Goal: Find specific page/section: Find specific page/section

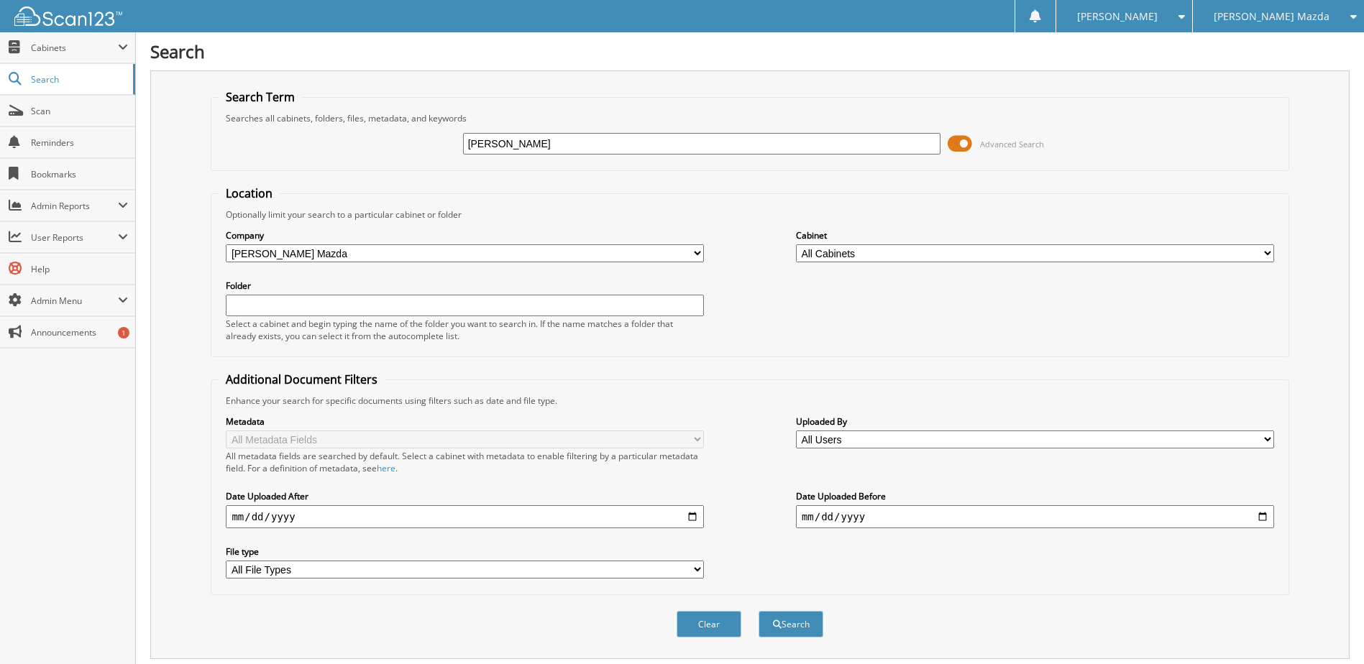
type input "[PERSON_NAME]"
click at [758, 611] on button "Search" at bounding box center [790, 624] width 65 height 27
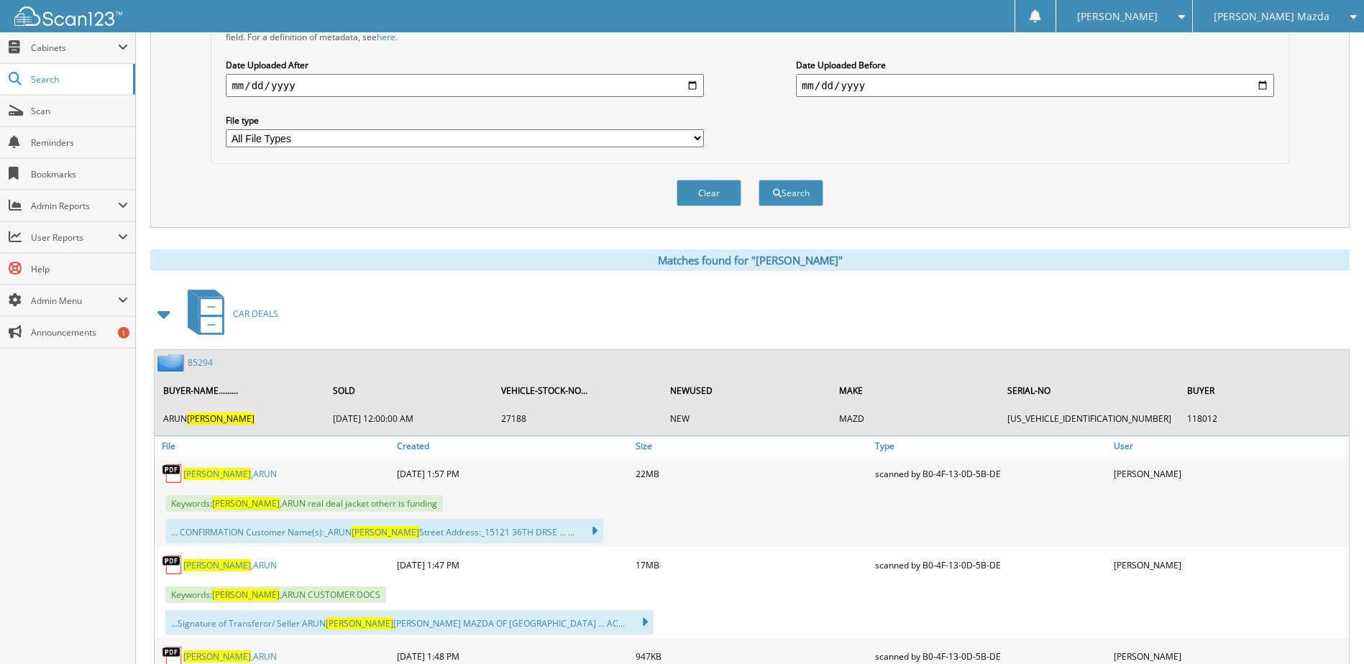
scroll to position [633, 0]
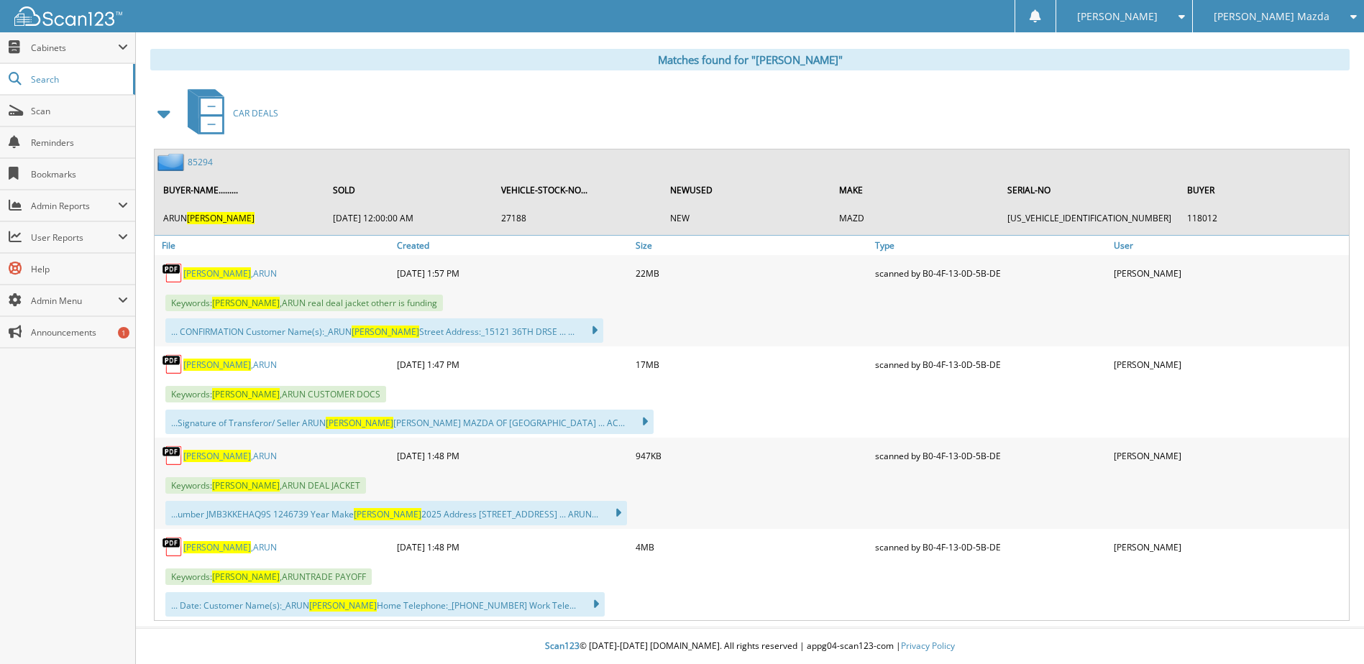
click at [226, 275] on link "[PERSON_NAME]" at bounding box center [229, 273] width 93 height 12
click at [1185, 19] on span at bounding box center [1178, 17] width 14 height 10
drag, startPoint x: 1164, startPoint y: 67, endPoint x: 1175, endPoint y: 60, distance: 13.2
click at [1164, 67] on link "Logout" at bounding box center [1124, 70] width 136 height 25
